Goal: Transaction & Acquisition: Book appointment/travel/reservation

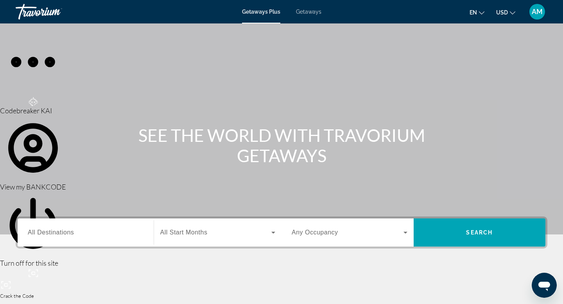
click at [305, 13] on span "Getaways" at bounding box center [308, 12] width 25 height 6
click at [77, 232] on input "Destination All Destinations" at bounding box center [86, 232] width 116 height 9
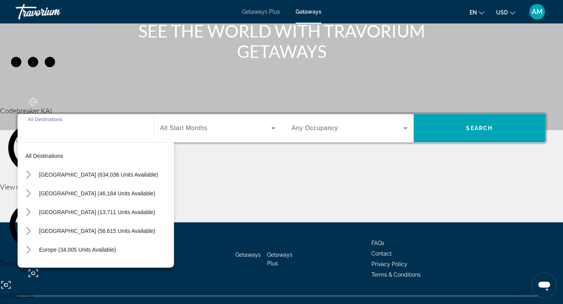
scroll to position [119, 0]
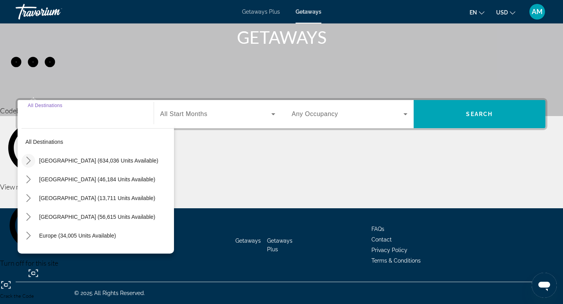
click at [29, 162] on icon "Toggle United States (634,036 units available) submenu" at bounding box center [29, 161] width 8 height 8
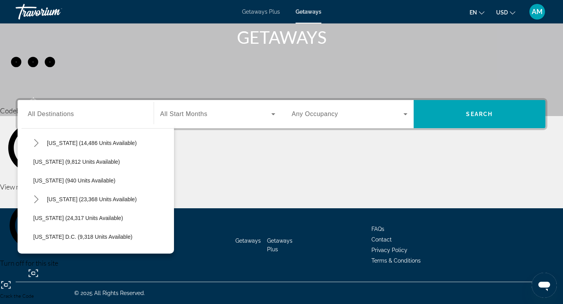
scroll to position [712, 0]
click at [57, 219] on span "[US_STATE] (24,317 units available)" at bounding box center [78, 219] width 90 height 6
type input "**********"
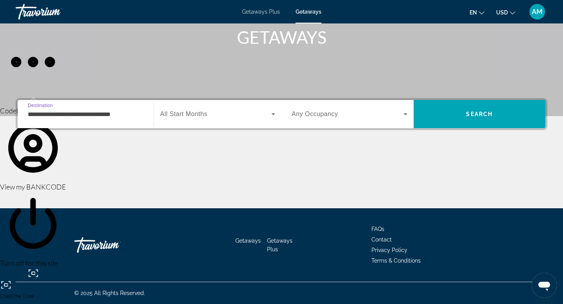
click at [206, 119] on div "Search widget" at bounding box center [217, 114] width 115 height 22
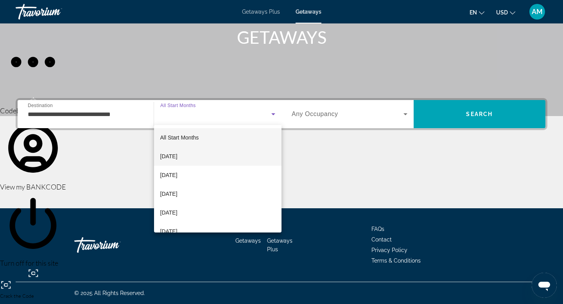
click at [178, 156] on span "[DATE]" at bounding box center [168, 156] width 17 height 9
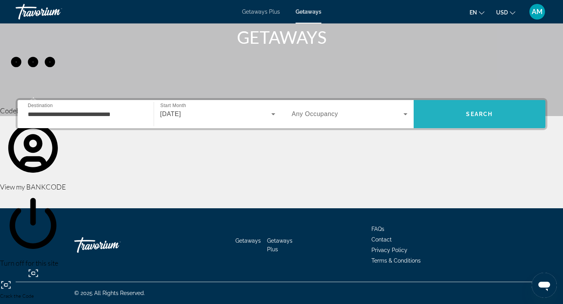
click at [451, 120] on span "Search" at bounding box center [480, 114] width 132 height 19
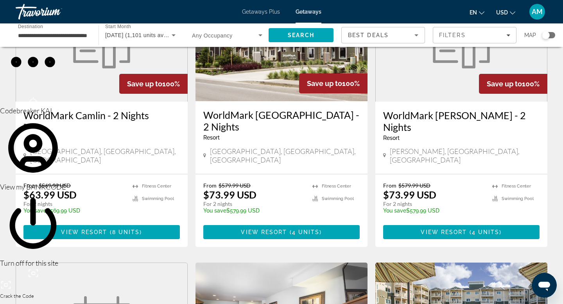
scroll to position [96, 0]
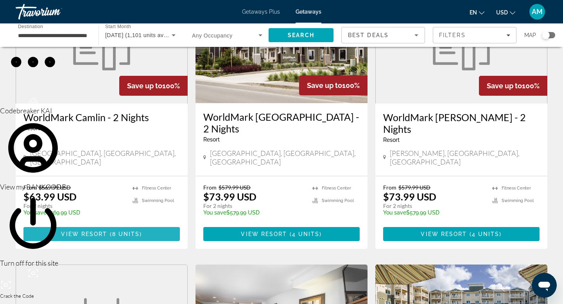
click at [116, 231] on span "8 units" at bounding box center [126, 234] width 28 height 6
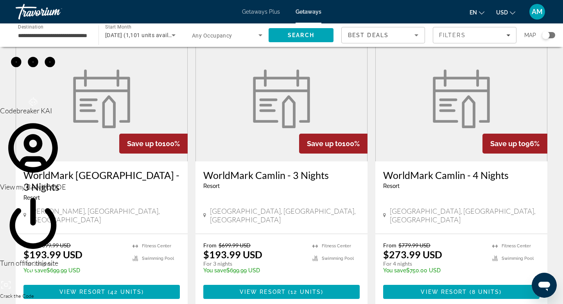
scroll to position [610, 0]
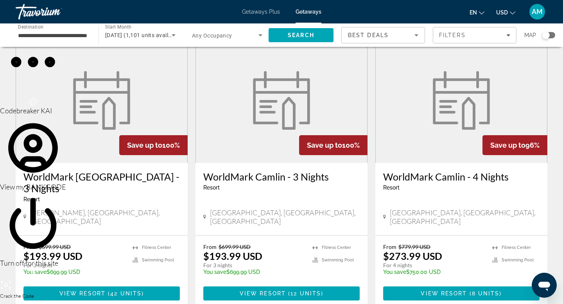
click at [250, 97] on figure "Main content" at bounding box center [281, 100] width 171 height 125
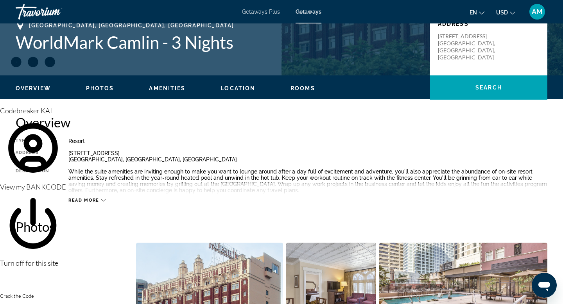
scroll to position [151, 0]
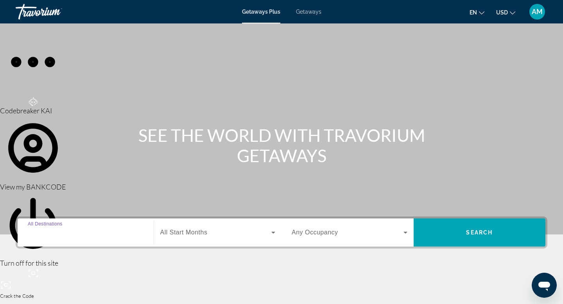
click at [111, 229] on input "Destination All Destinations" at bounding box center [86, 232] width 116 height 9
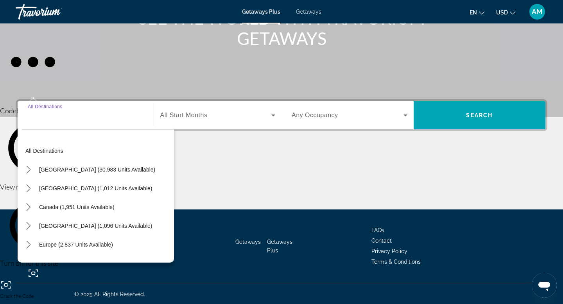
scroll to position [119, 0]
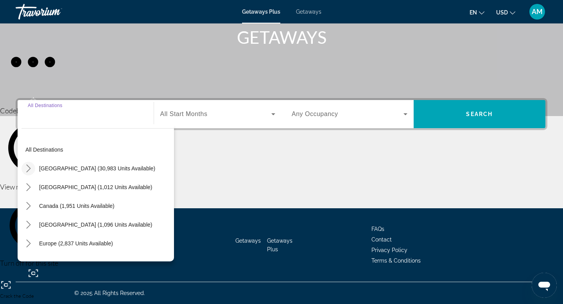
click at [31, 169] on icon "Toggle United States (30,983 units available) submenu" at bounding box center [29, 169] width 8 height 8
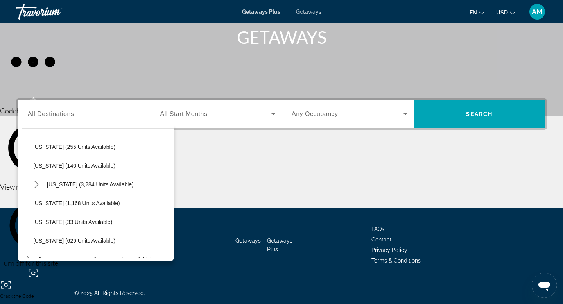
scroll to position [643, 0]
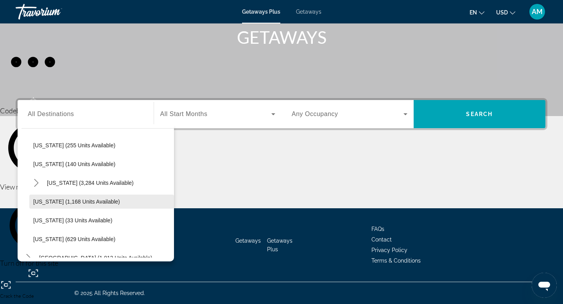
click at [57, 196] on span "Select destination: Washington (1,168 units available)" at bounding box center [101, 201] width 145 height 19
type input "**********"
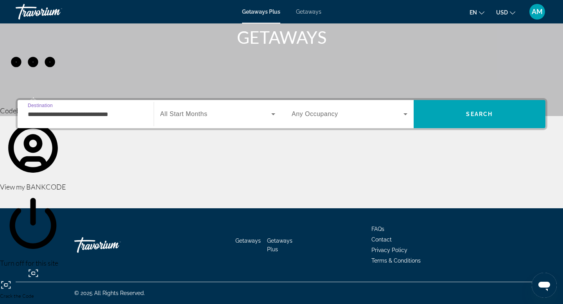
click at [193, 122] on div "Search widget" at bounding box center [217, 114] width 115 height 22
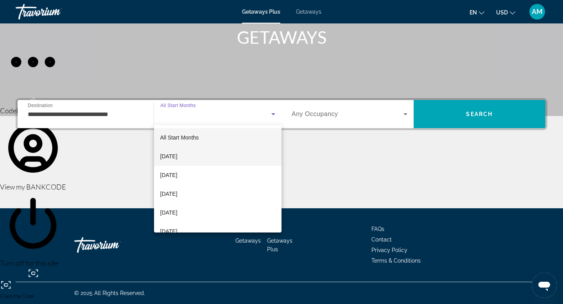
click at [178, 158] on span "[DATE]" at bounding box center [168, 156] width 17 height 9
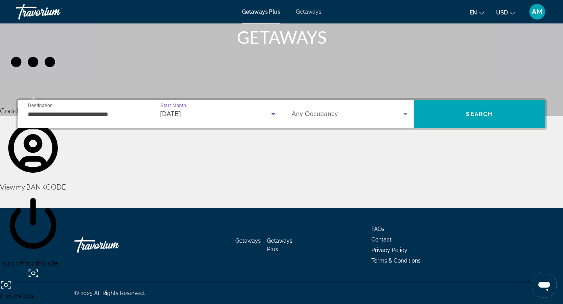
click at [334, 117] on span "Any Occupancy" at bounding box center [315, 114] width 47 height 7
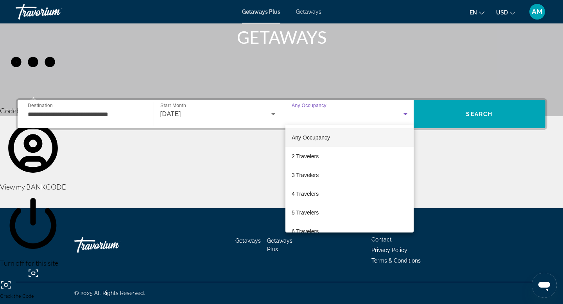
click at [467, 155] on div at bounding box center [281, 152] width 563 height 304
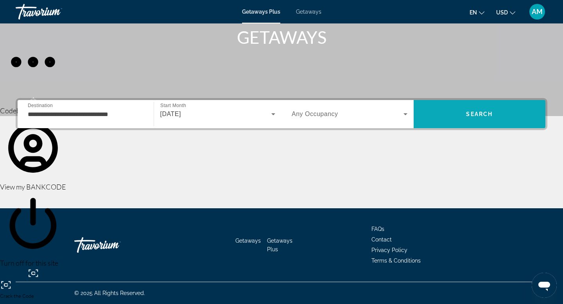
click at [466, 122] on span "Search" at bounding box center [480, 114] width 132 height 19
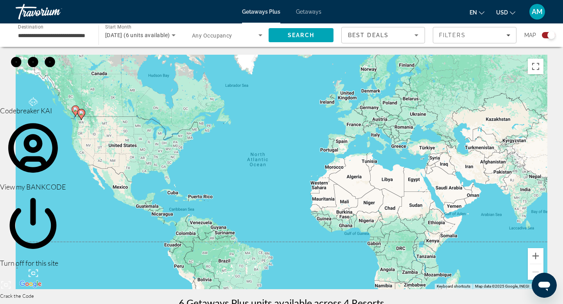
click at [313, 14] on span "Getaways" at bounding box center [308, 12] width 25 height 6
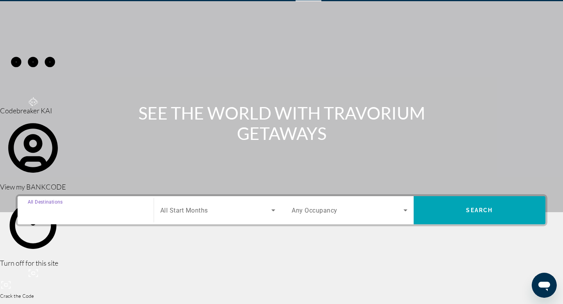
click at [127, 210] on input "Destination All Destinations" at bounding box center [86, 210] width 116 height 9
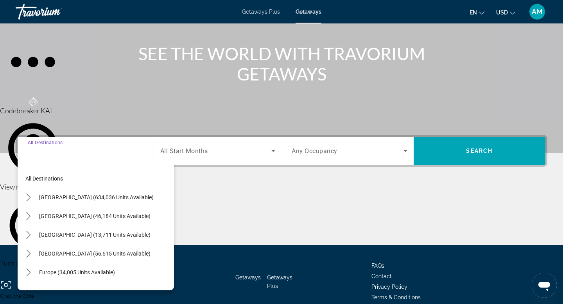
scroll to position [119, 0]
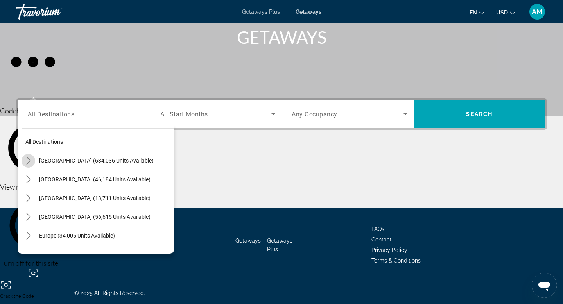
click at [29, 160] on icon "Toggle United States (634,036 units available) submenu" at bounding box center [28, 161] width 4 height 8
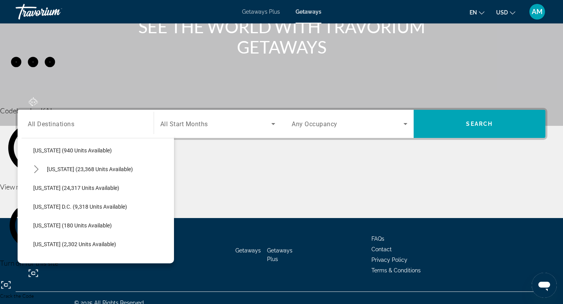
scroll to position [757, 0]
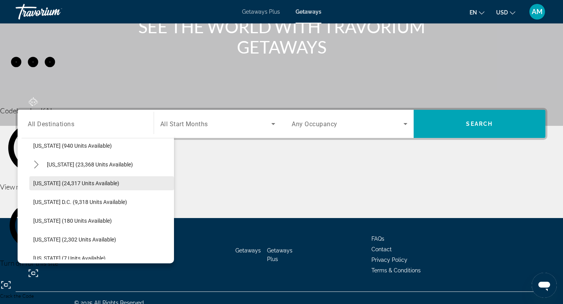
click at [61, 181] on span "[US_STATE] (24,317 units available)" at bounding box center [76, 183] width 86 height 6
type input "**********"
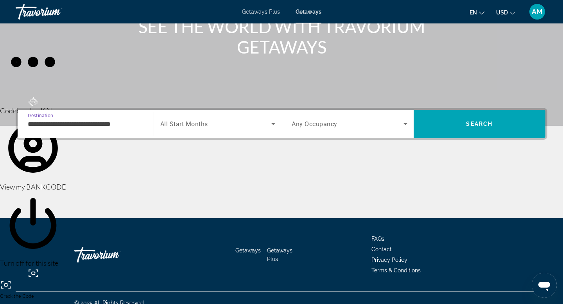
scroll to position [119, 0]
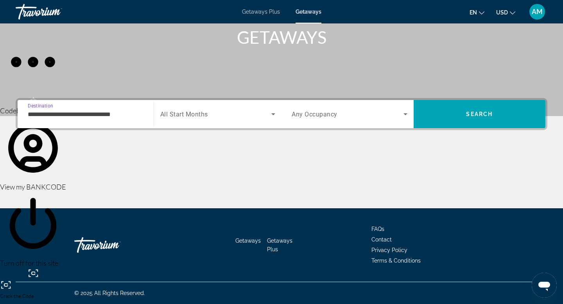
click at [199, 119] on div "Search widget" at bounding box center [217, 114] width 115 height 22
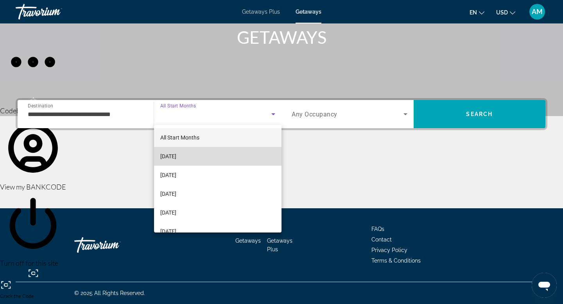
click at [176, 153] on span "[DATE]" at bounding box center [168, 156] width 16 height 9
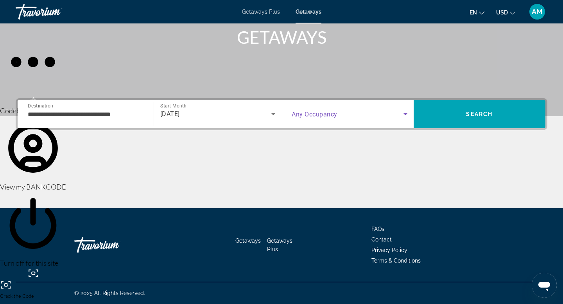
click at [359, 113] on span "Search widget" at bounding box center [348, 114] width 112 height 9
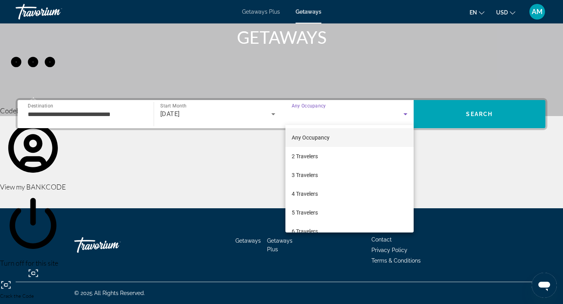
click at [451, 150] on div at bounding box center [281, 152] width 563 height 304
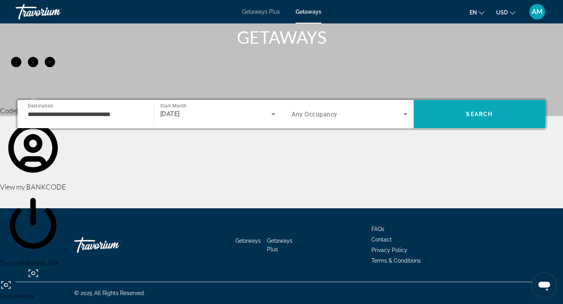
click at [455, 116] on span "Search" at bounding box center [480, 114] width 132 height 19
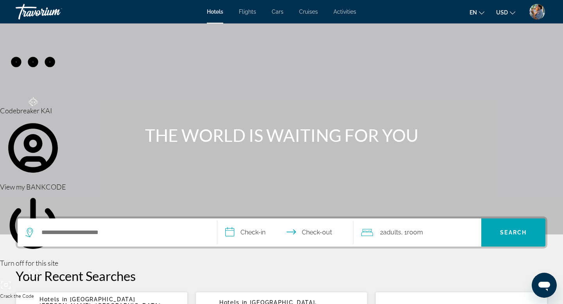
click at [536, 15] on img "User Menu" at bounding box center [538, 12] width 16 height 16
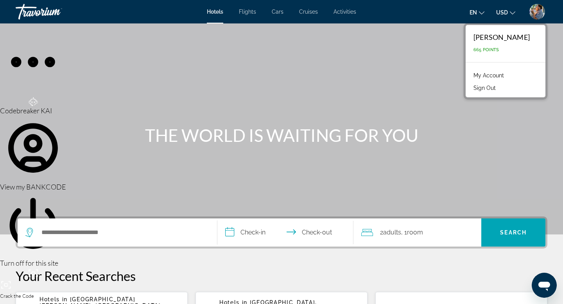
click at [381, 77] on div "Main content" at bounding box center [281, 117] width 563 height 235
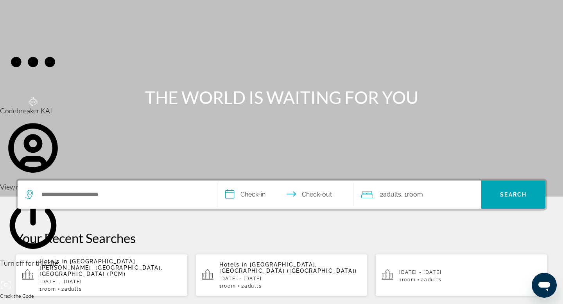
scroll to position [93, 0]
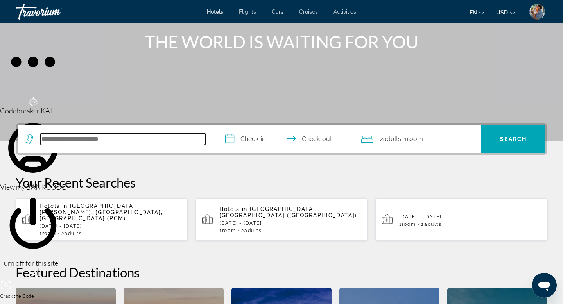
click at [125, 140] on input "Search hotel destination" at bounding box center [123, 139] width 165 height 12
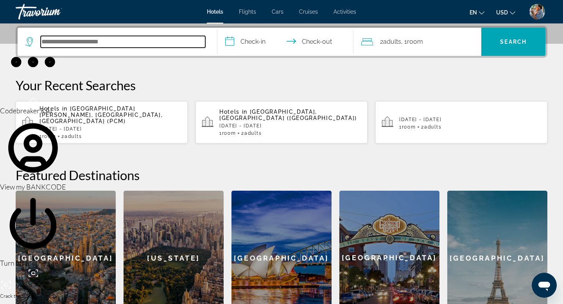
scroll to position [191, 0]
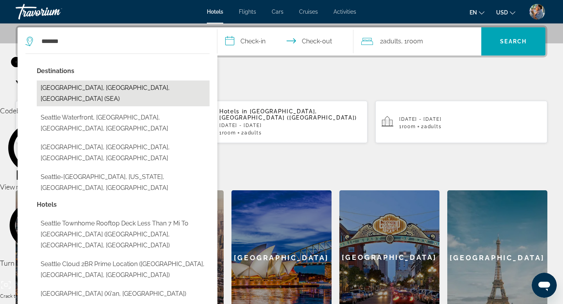
click at [79, 91] on button "Seattle, WA, United States (SEA)" at bounding box center [123, 94] width 173 height 26
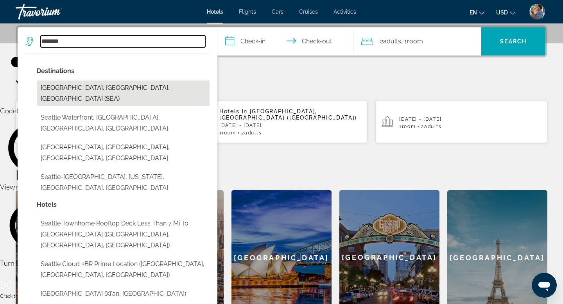
type input "**********"
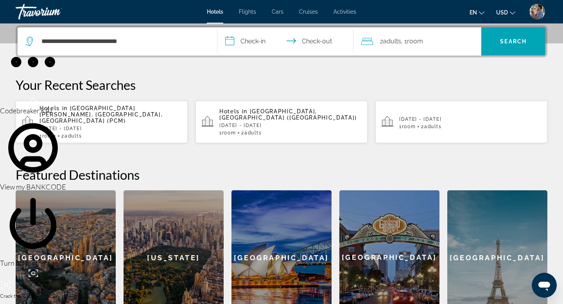
click at [254, 39] on input "**********" at bounding box center [287, 42] width 139 height 31
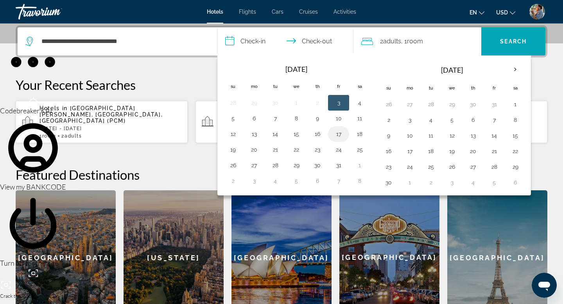
click at [340, 134] on button "17" at bounding box center [339, 134] width 13 height 11
click at [235, 150] on button "19" at bounding box center [233, 149] width 13 height 11
type input "**********"
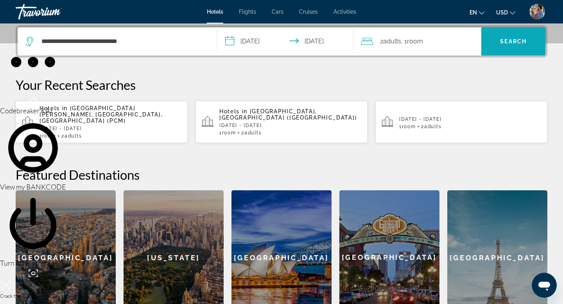
click at [513, 40] on span "Search" at bounding box center [513, 41] width 27 height 6
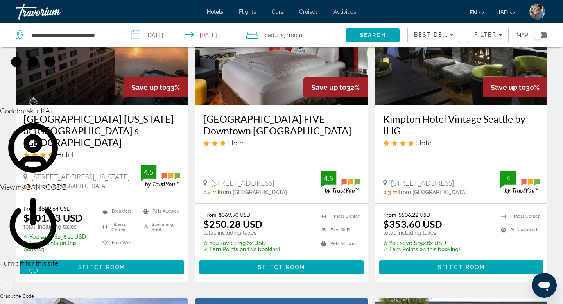
scroll to position [102, 0]
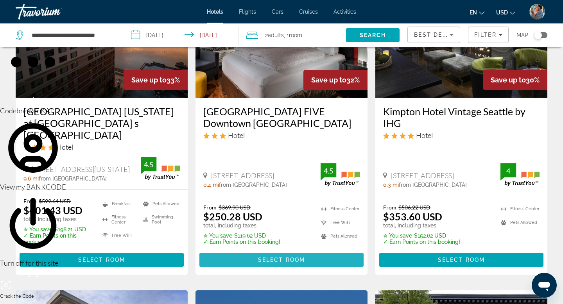
click at [266, 257] on span "Select Room" at bounding box center [281, 260] width 47 height 6
